Goal: Information Seeking & Learning: Check status

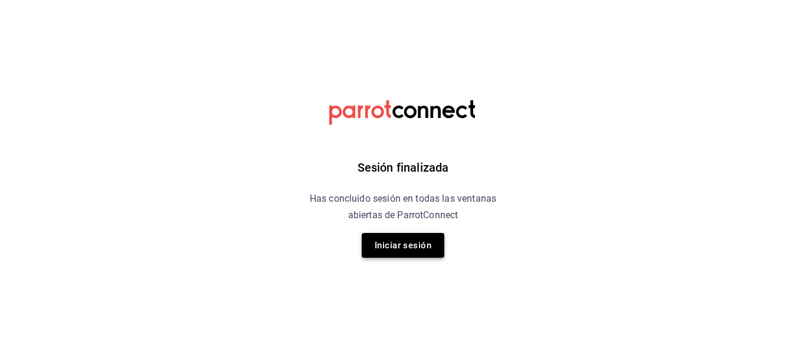
click at [418, 248] on button "Iniciar sesión" at bounding box center [403, 245] width 83 height 25
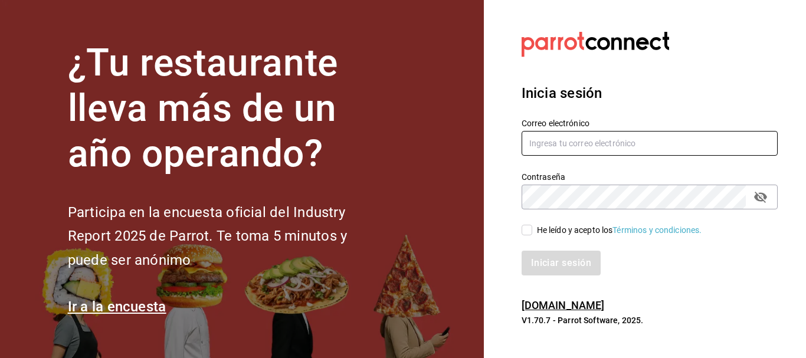
click at [578, 135] on input "text" at bounding box center [650, 143] width 256 height 25
type input "jujepapla210294@gmail.com"
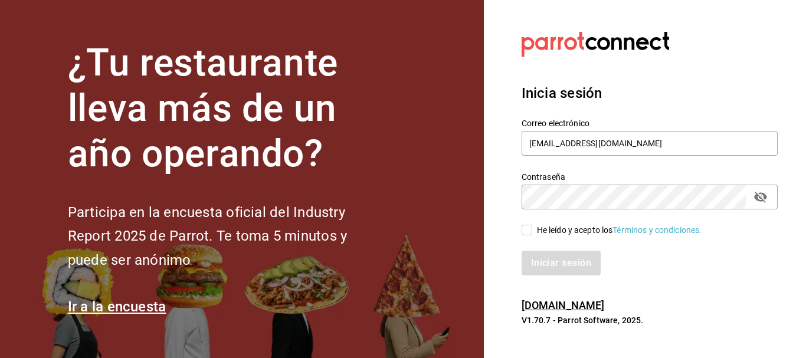
click at [522, 231] on input "He leído y acepto los Términos y condiciones." at bounding box center [527, 230] width 11 height 11
checkbox input "true"
click at [540, 258] on button "Iniciar sesión" at bounding box center [562, 263] width 80 height 25
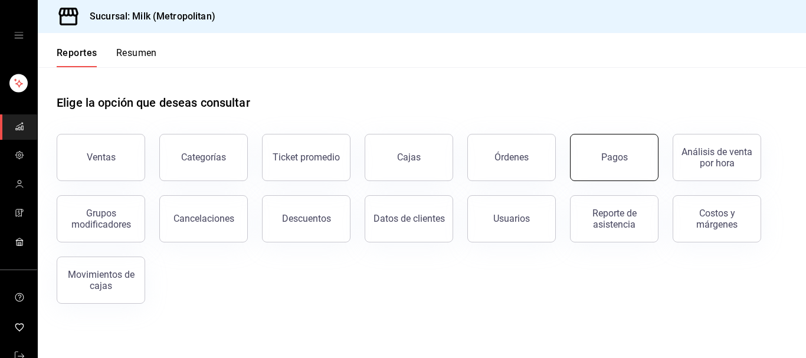
click at [641, 163] on button "Pagos" at bounding box center [614, 157] width 89 height 47
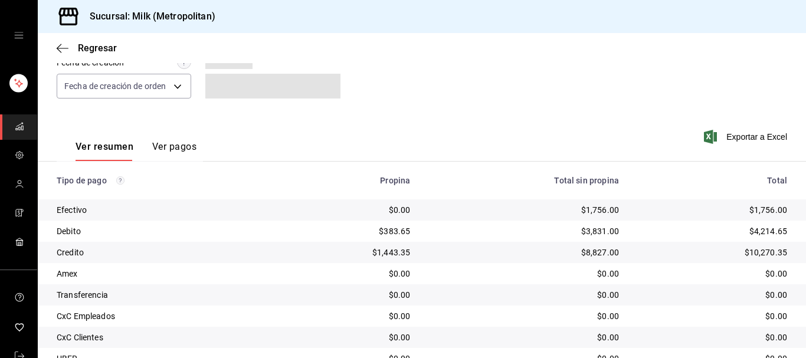
scroll to position [227, 0]
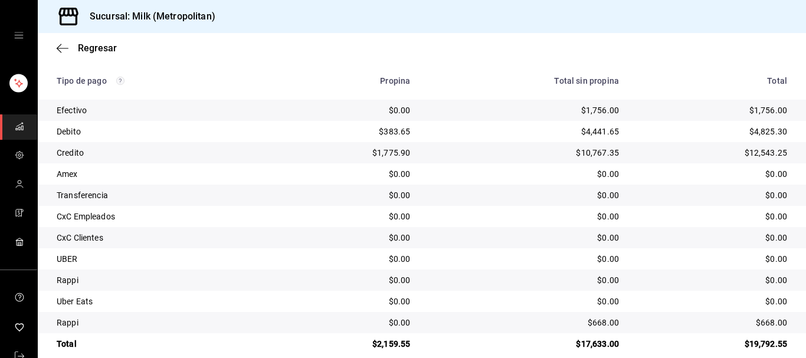
scroll to position [227, 0]
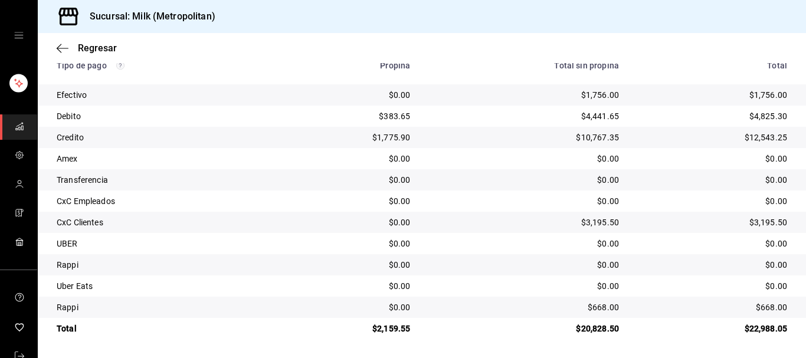
scroll to position [227, 0]
drag, startPoint x: 614, startPoint y: 325, endPoint x: 573, endPoint y: 338, distance: 43.3
click at [573, 339] on div "Tipo de pago Propina Total sin propina Total Efectivo $0.00 $1,756.00 $1,756.00…" at bounding box center [422, 193] width 768 height 293
copy div "20,828.50"
click at [63, 47] on icon "button" at bounding box center [63, 48] width 12 height 11
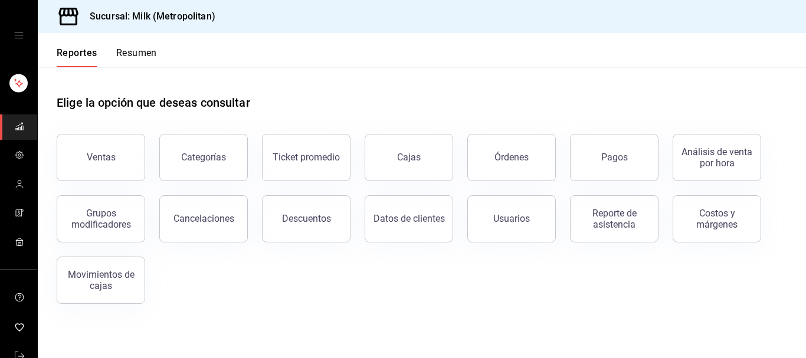
drag, startPoint x: 100, startPoint y: 153, endPoint x: 111, endPoint y: 152, distance: 10.7
click at [101, 153] on div "Ventas" at bounding box center [101, 157] width 29 height 11
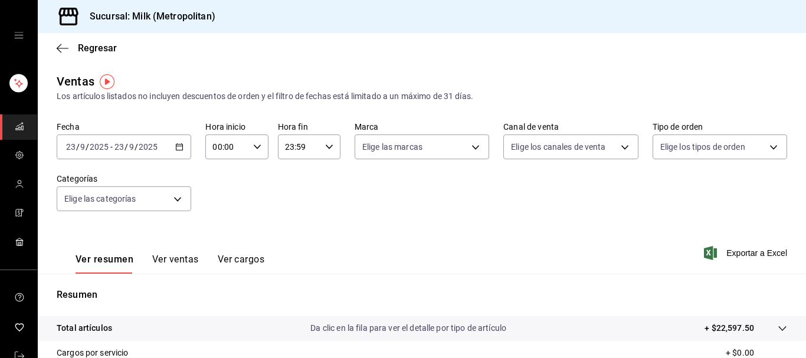
click at [176, 146] on icon "button" at bounding box center [179, 147] width 8 height 8
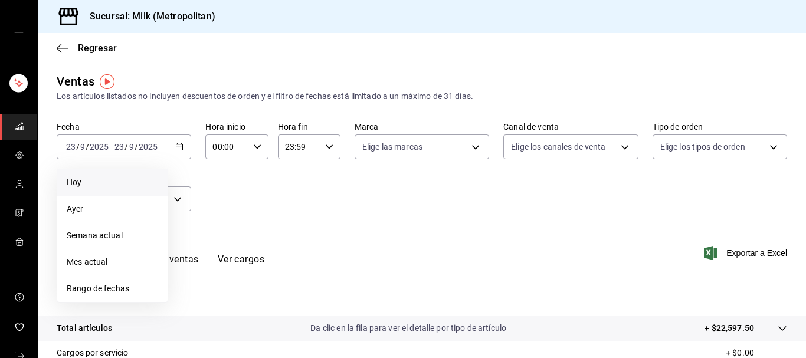
click at [95, 191] on li "Hoy" at bounding box center [112, 182] width 110 height 27
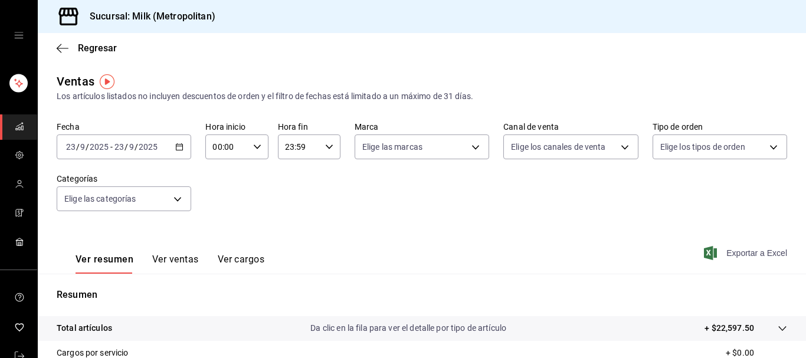
click at [739, 256] on span "Exportar a Excel" at bounding box center [746, 253] width 81 height 14
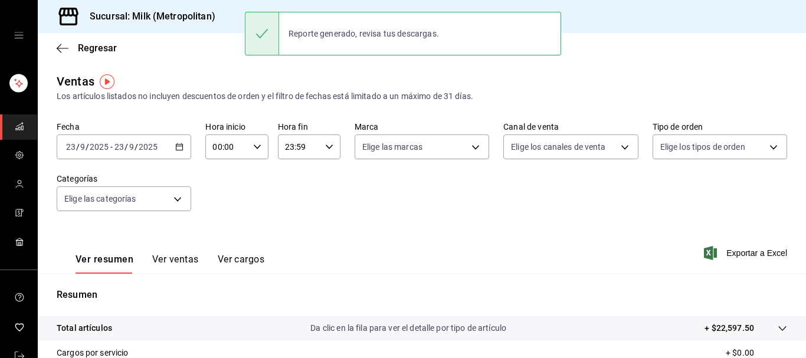
click at [56, 48] on div "Regresar" at bounding box center [422, 48] width 768 height 30
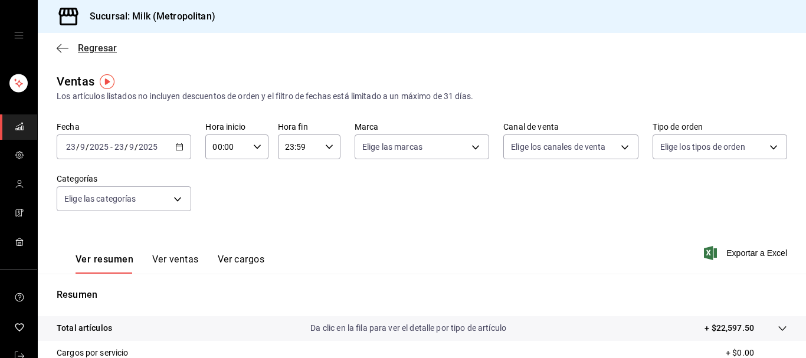
click at [63, 47] on icon "button" at bounding box center [63, 48] width 12 height 11
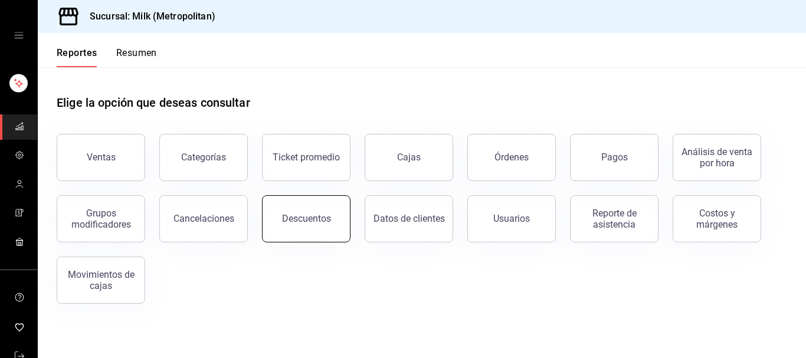
click at [302, 211] on button "Descuentos" at bounding box center [306, 218] width 89 height 47
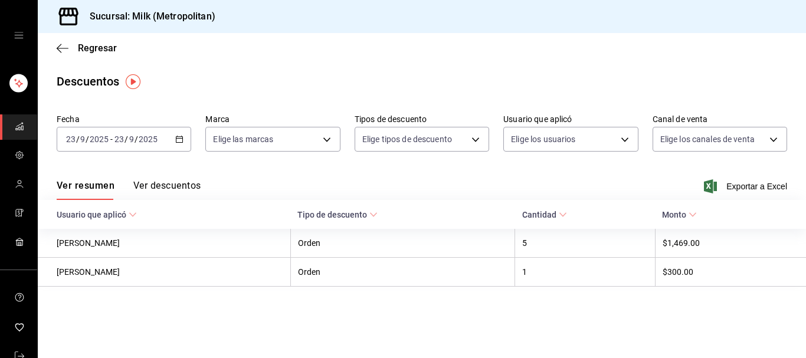
click at [181, 138] on icon "button" at bounding box center [179, 139] width 8 height 8
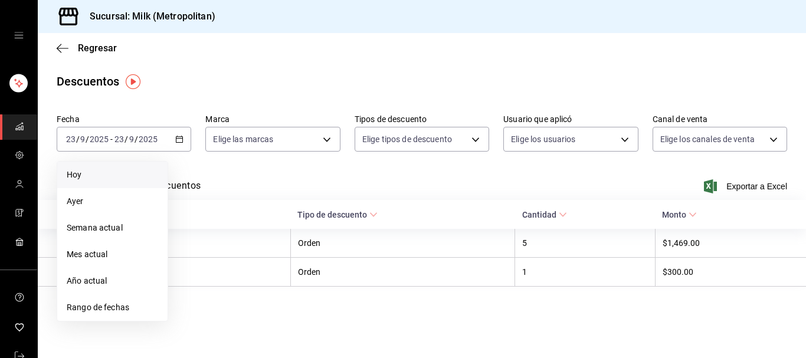
click at [90, 172] on span "Hoy" at bounding box center [112, 175] width 91 height 12
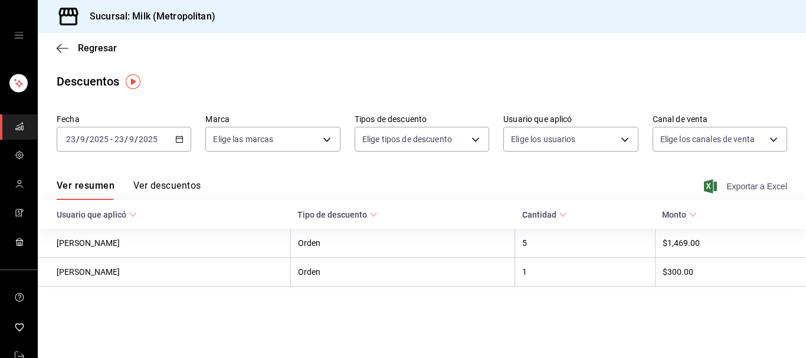
click at [745, 183] on span "Exportar a Excel" at bounding box center [746, 186] width 81 height 14
click at [68, 45] on span "Regresar" at bounding box center [87, 47] width 60 height 11
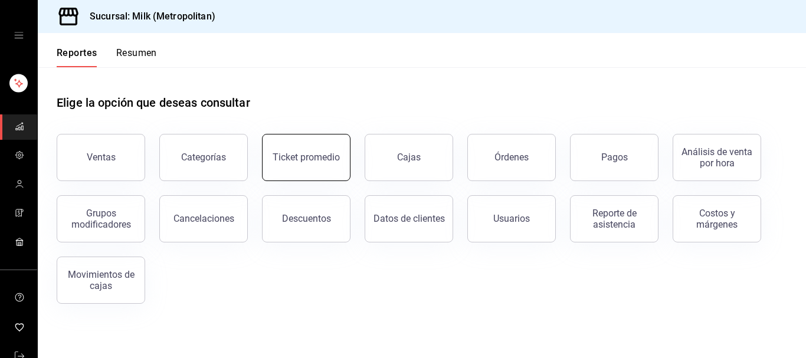
click at [328, 161] on div "Ticket promedio" at bounding box center [306, 157] width 67 height 11
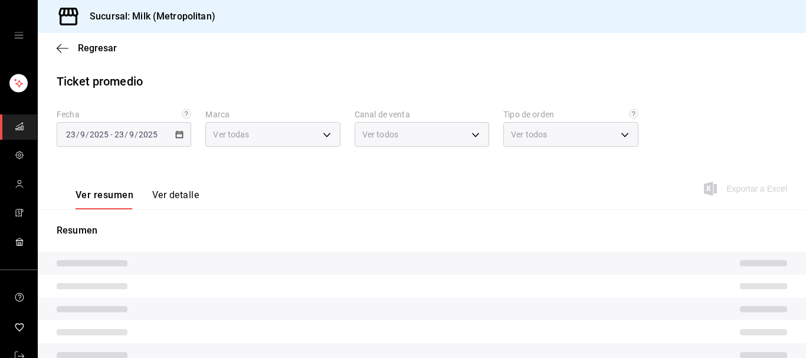
type input "57c9fc47-e65f-4221-a10c-96a6466a6251"
type input "PARROT,UBER_EATS,RAPPI,DIDI_FOOD,ONLINE"
type input "c6efb9bd-abd5-48a3-8783-83cc8f48df17,ac96d0b7-0302-404a-8271-ab3d4d47528d,08d44…"
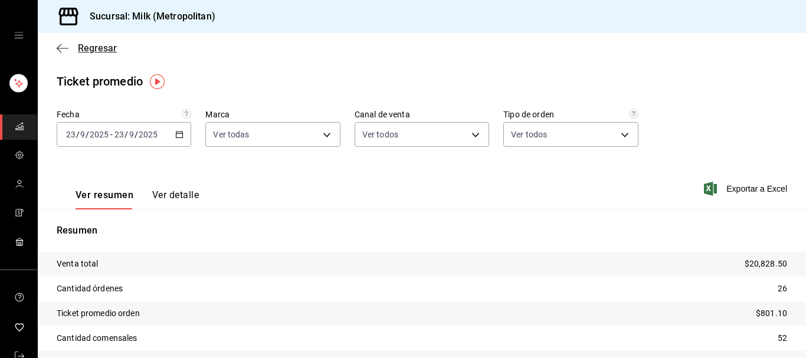
click at [70, 49] on span "Regresar" at bounding box center [87, 47] width 60 height 11
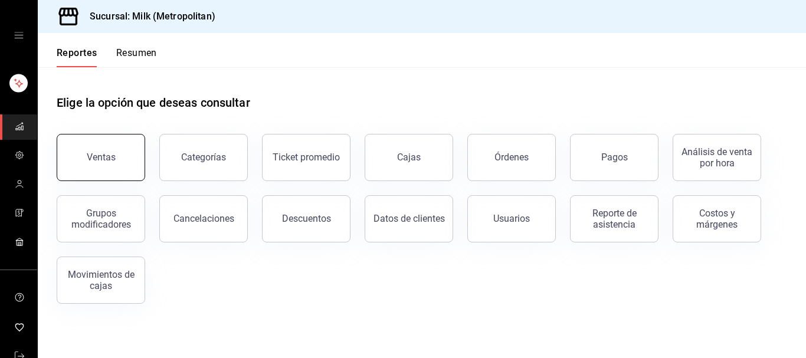
click at [128, 168] on button "Ventas" at bounding box center [101, 157] width 89 height 47
